Goal: Task Accomplishment & Management: Manage account settings

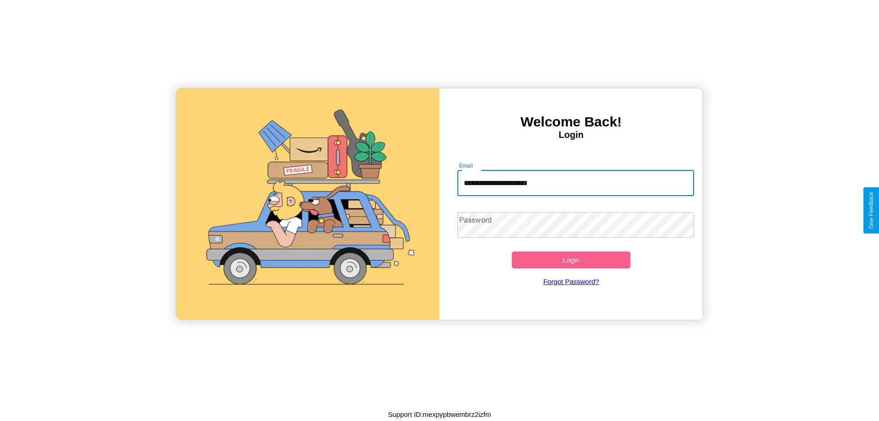
type input "**********"
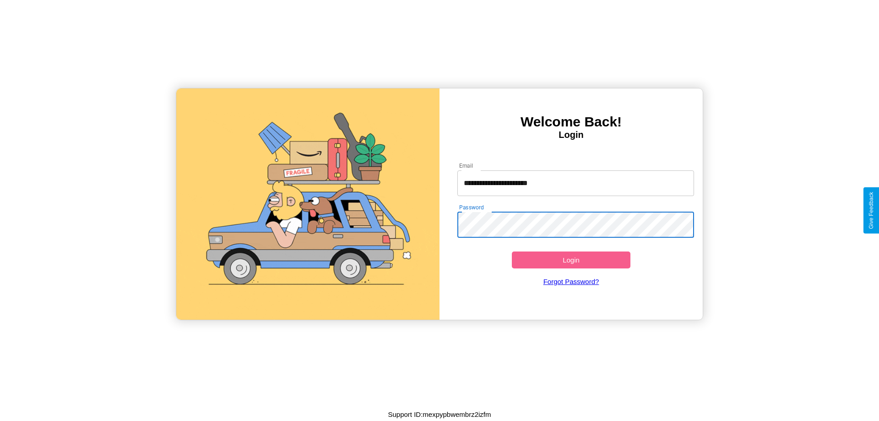
click at [571, 260] on button "Login" at bounding box center [571, 259] width 119 height 17
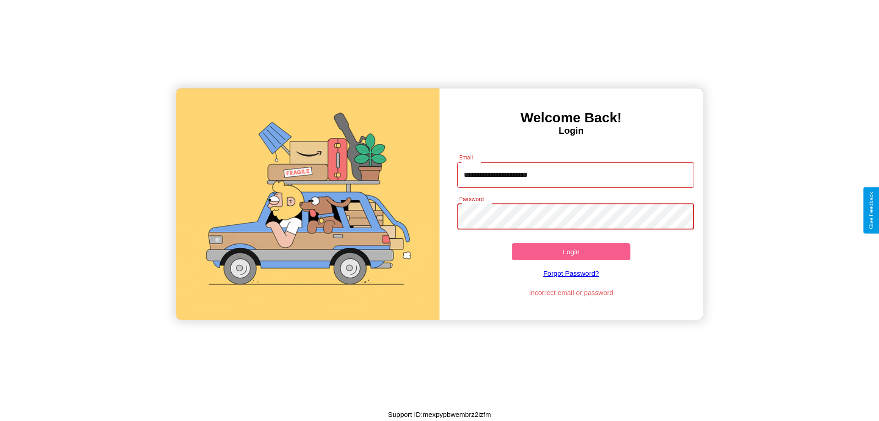
click at [571, 251] on button "Login" at bounding box center [571, 251] width 119 height 17
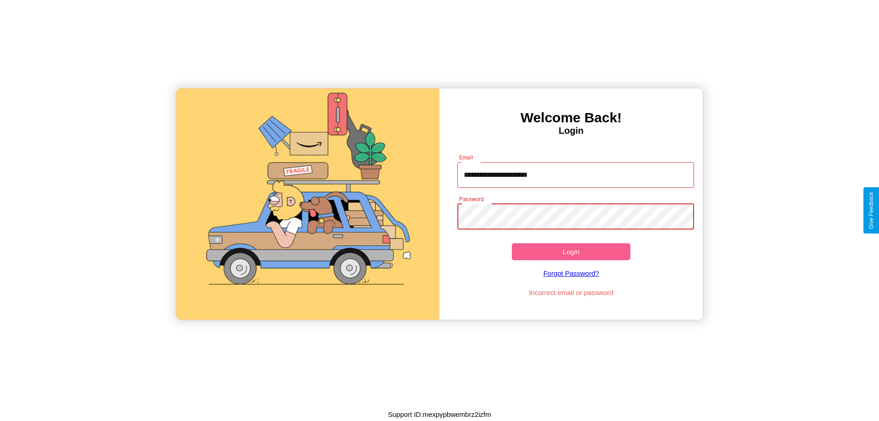
click at [571, 251] on button "Login" at bounding box center [571, 251] width 119 height 17
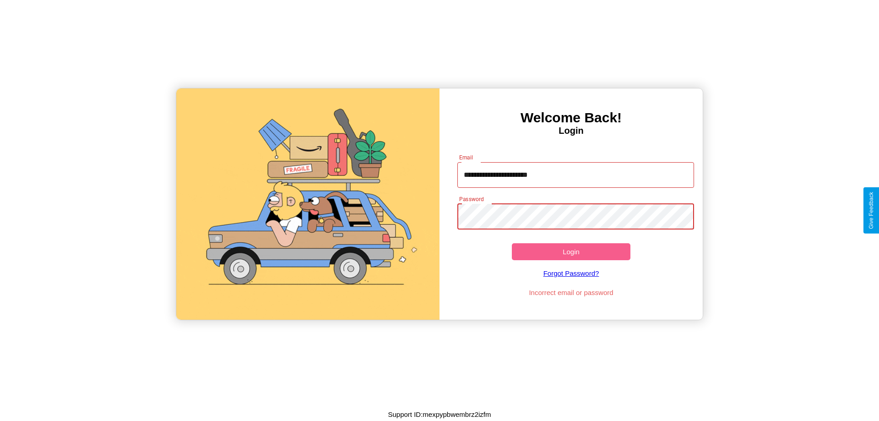
click at [571, 251] on button "Login" at bounding box center [571, 251] width 119 height 17
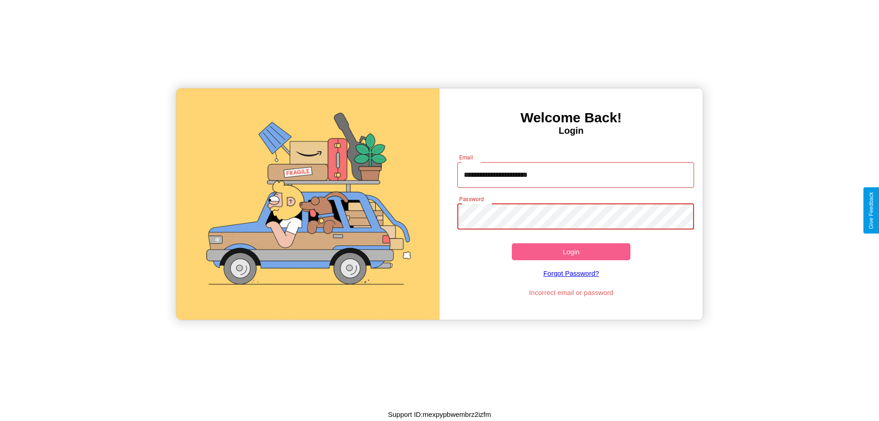
click at [571, 251] on button "Login" at bounding box center [571, 251] width 119 height 17
